Goal: Transaction & Acquisition: Purchase product/service

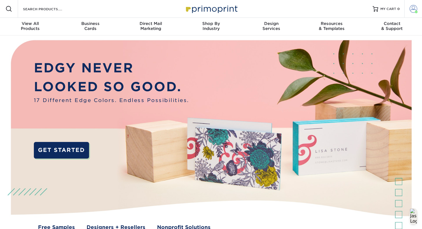
click at [412, 10] on span at bounding box center [413, 9] width 8 height 8
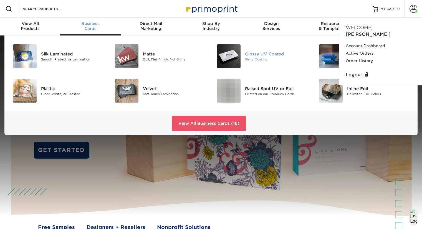
click at [256, 59] on div "Shiny Coating" at bounding box center [277, 59] width 64 height 5
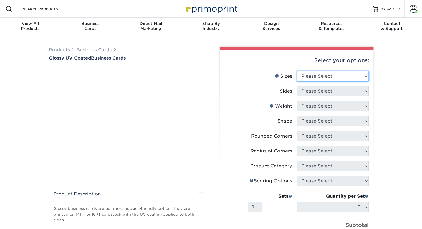
click at [337, 79] on select "Please Select 1.5" x 3.5" 1.75" x 3.5" 2" x 2" 2" x 3" 2" x 3.5" 2" x 7" 2.12" …" at bounding box center [333, 76] width 72 height 11
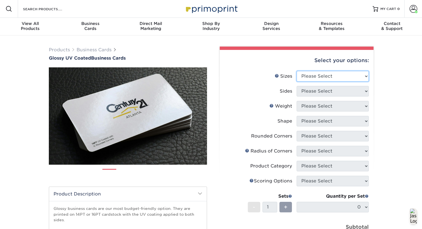
click at [326, 75] on select "Please Select 1.5" x 3.5" - Mini 1.75" x 3.5" - Mini 2" x 2" - Square 2" x 3" -…" at bounding box center [333, 76] width 72 height 11
select select "2.00x3.50"
click at [297, 71] on select "Please Select 1.5" x 3.5" - Mini 1.75" x 3.5" - Mini 2" x 2" - Square 2" x 3" -…" at bounding box center [333, 76] width 72 height 11
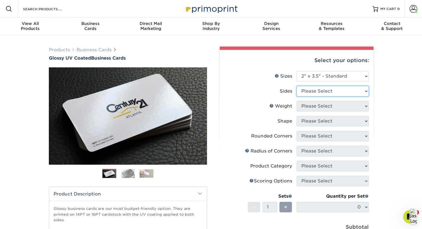
click at [324, 89] on select "Please Select Print Both Sides Print Front Only" at bounding box center [333, 91] width 72 height 11
select select "13abbda7-1d64-4f25-8bb2-c179b224825d"
click at [297, 86] on select "Please Select Print Both Sides Print Front Only" at bounding box center [333, 91] width 72 height 11
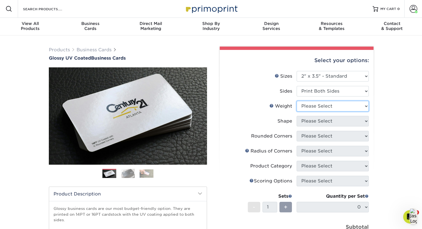
click at [333, 109] on select "Please Select 16PT 14PT" at bounding box center [333, 106] width 72 height 11
select select "16PT"
click at [297, 101] on select "Please Select 16PT 14PT" at bounding box center [333, 106] width 72 height 11
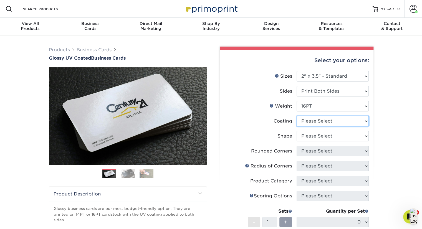
click at [333, 125] on select at bounding box center [333, 121] width 72 height 11
click at [297, 116] on select at bounding box center [333, 121] width 72 height 11
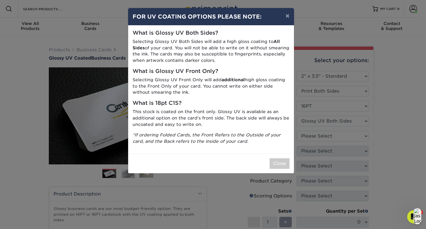
click at [335, 121] on div "× FOR UV COATING OPTIONS PLEASE NOTE: What is Glossy UV Both Sides? Selecting G…" at bounding box center [213, 114] width 426 height 229
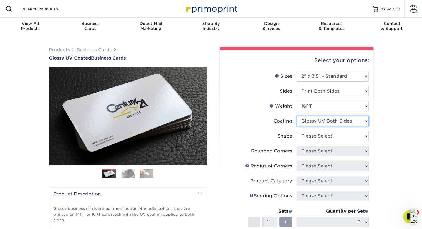
click at [335, 121] on select at bounding box center [333, 121] width 72 height 11
select select "1e8116af-acfc-44b1-83dc-8181aa338834"
click at [297, 116] on select at bounding box center [333, 121] width 72 height 11
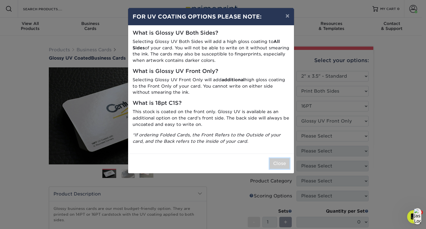
click at [282, 167] on button "Close" at bounding box center [280, 163] width 20 height 11
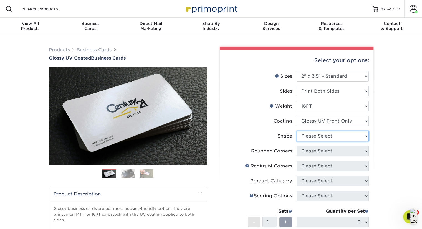
click at [324, 138] on select "Please Select Standard" at bounding box center [333, 136] width 72 height 11
select select "standard"
click at [297, 131] on select "Please Select Standard" at bounding box center [333, 136] width 72 height 11
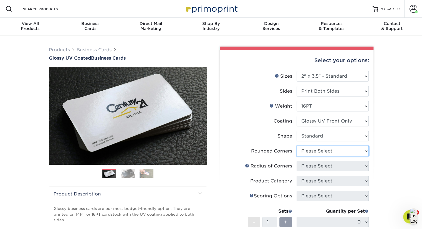
click at [325, 151] on select "Please Select Yes - Round 2 Corners Yes - Round 4 Corners No" at bounding box center [333, 151] width 72 height 11
select select "0"
click at [297, 146] on select "Please Select Yes - Round 2 Corners Yes - Round 4 Corners No" at bounding box center [333, 151] width 72 height 11
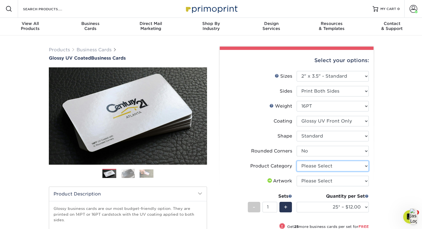
click at [349, 166] on select "Please Select Business Cards" at bounding box center [333, 166] width 72 height 11
click at [345, 186] on li "Artwork Please Select I will upload files I need a design - $100" at bounding box center [296, 183] width 144 height 15
click at [343, 168] on select "Please Select Business Cards" at bounding box center [333, 166] width 72 height 11
select select "3b5148f1-0588-4f88-a218-97bcfdce65c1"
click at [297, 161] on select "Please Select Business Cards" at bounding box center [333, 166] width 72 height 11
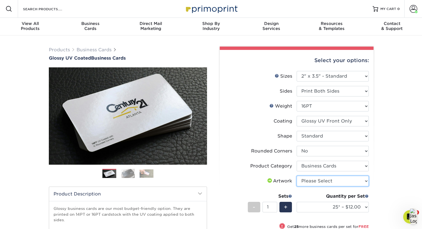
click at [343, 182] on select "Please Select I will upload files I need a design - $100" at bounding box center [333, 181] width 72 height 11
select select "upload"
click at [297, 176] on select "Please Select I will upload files I need a design - $100" at bounding box center [333, 181] width 72 height 11
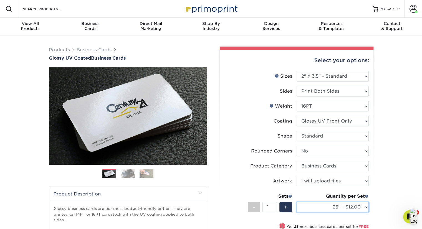
click at [362, 207] on select "25* – $12.00 50* – $12.00 100* – $12.00 250* – $21.00 500 – $42.00 1000 – $53.0…" at bounding box center [333, 207] width 72 height 11
